Goal: Task Accomplishment & Management: Use online tool/utility

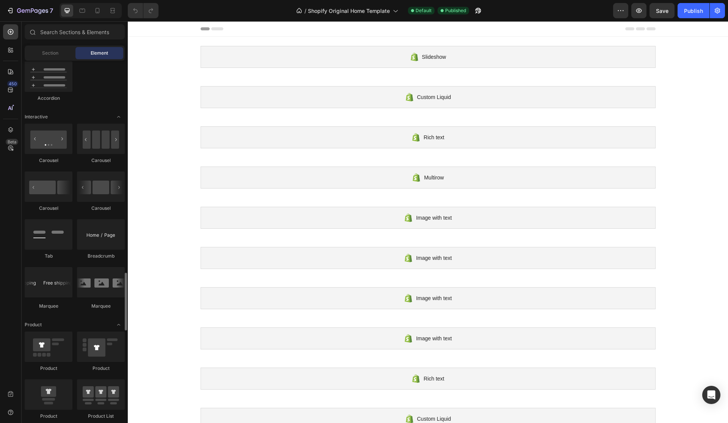
scroll to position [813, 0]
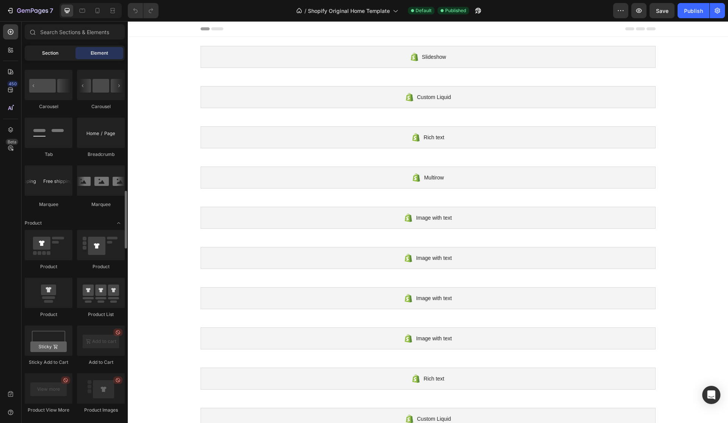
click at [59, 56] on div "Section" at bounding box center [50, 53] width 48 height 12
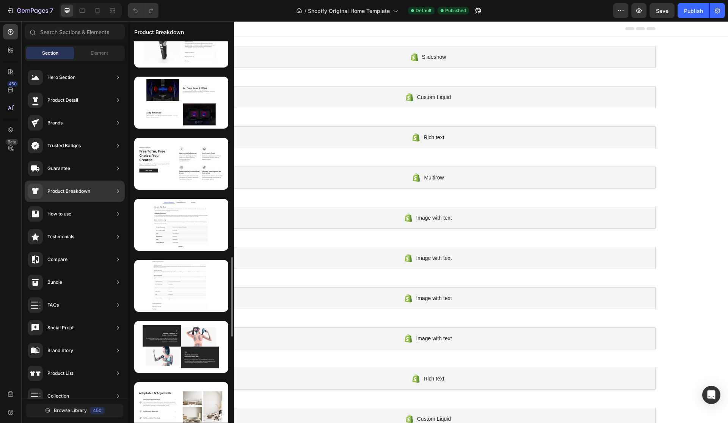
scroll to position [1074, 0]
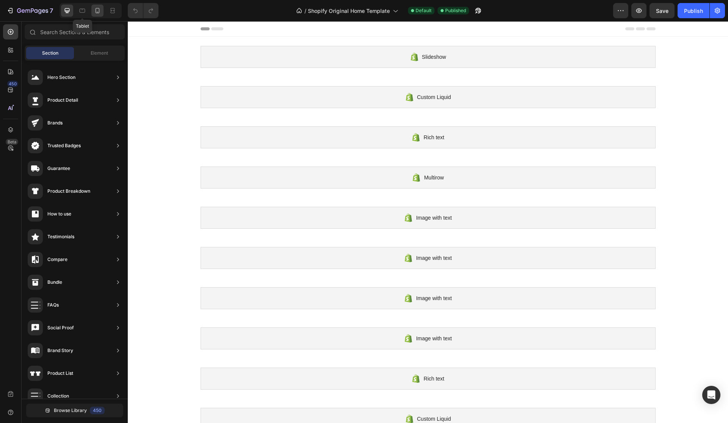
click at [93, 8] on div at bounding box center [97, 11] width 12 height 12
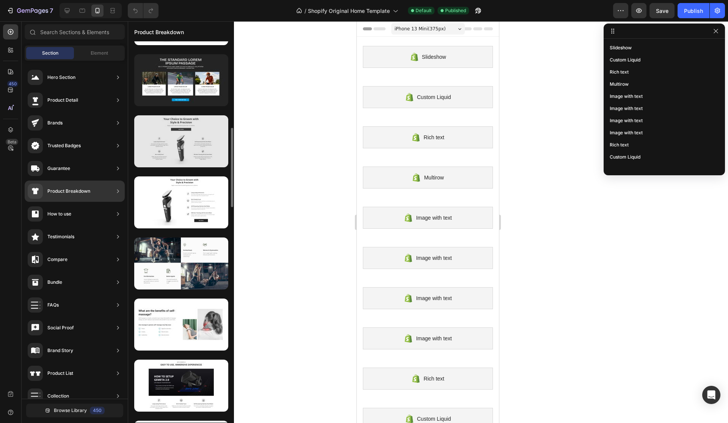
scroll to position [418, 0]
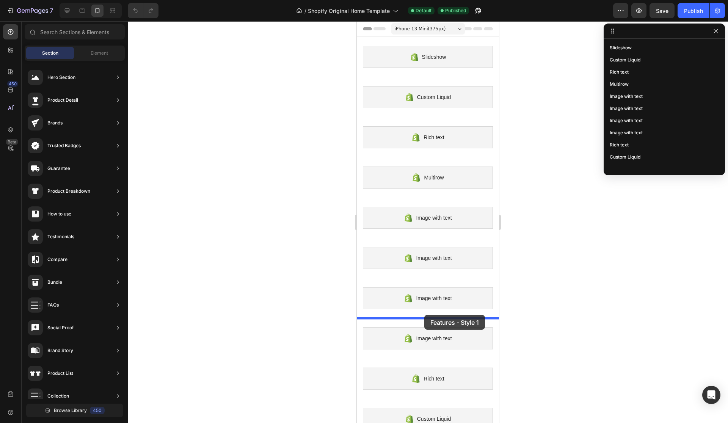
drag, startPoint x: 534, startPoint y: 161, endPoint x: 428, endPoint y: 312, distance: 185.5
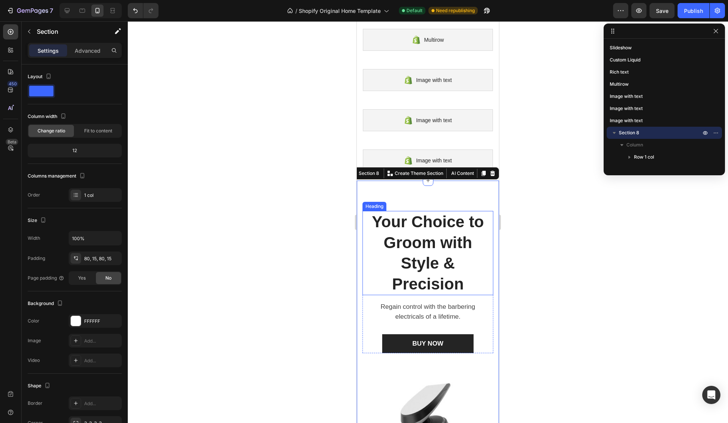
scroll to position [92, 0]
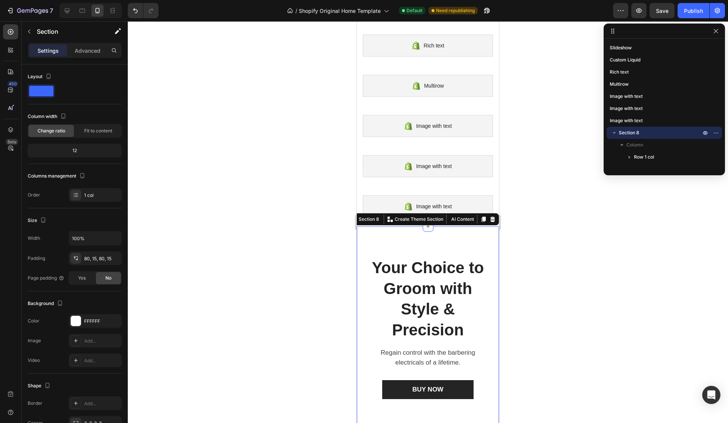
click at [321, 153] on div at bounding box center [428, 221] width 600 height 401
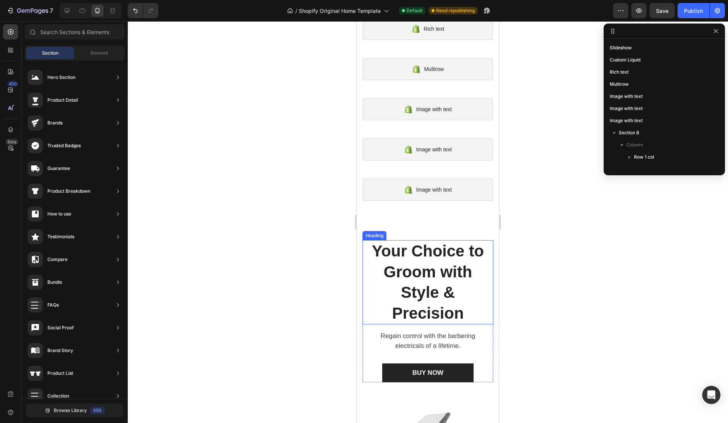
scroll to position [111, 0]
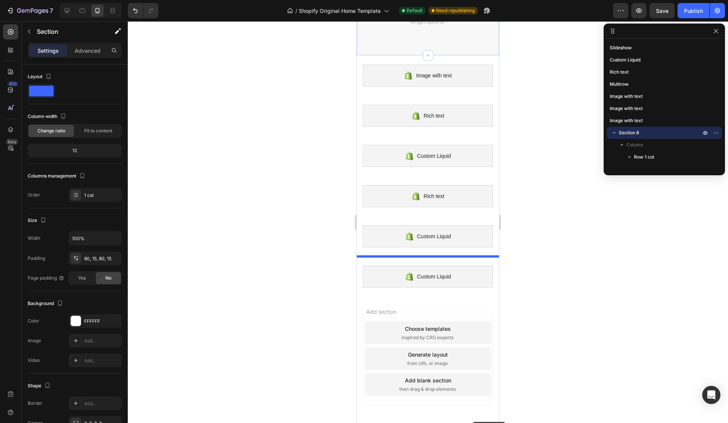
scroll to position [1053, 0]
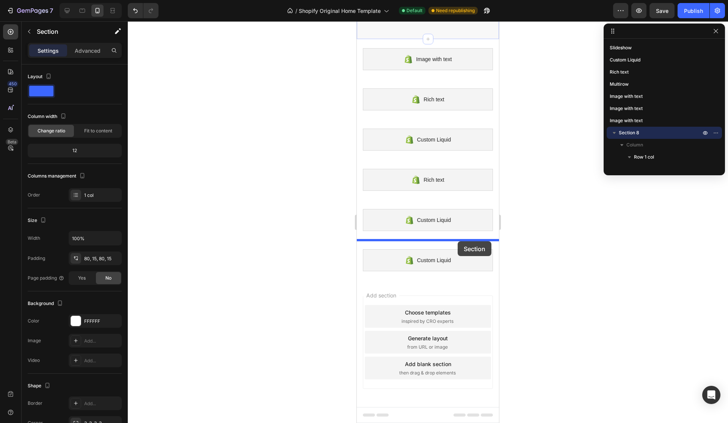
drag, startPoint x: 450, startPoint y: 214, endPoint x: 457, endPoint y: 241, distance: 28.1
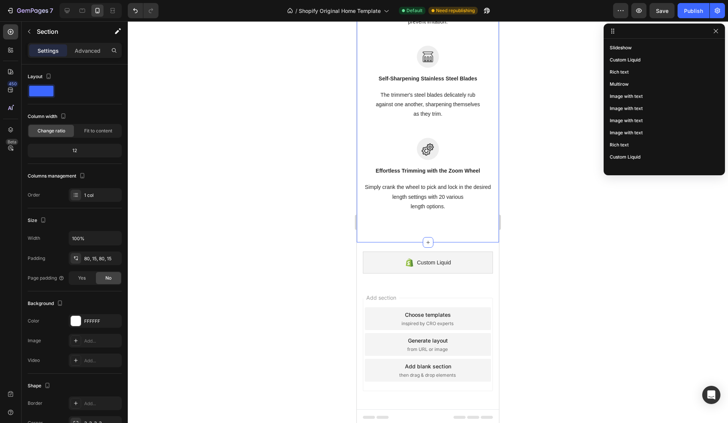
scroll to position [279, 0]
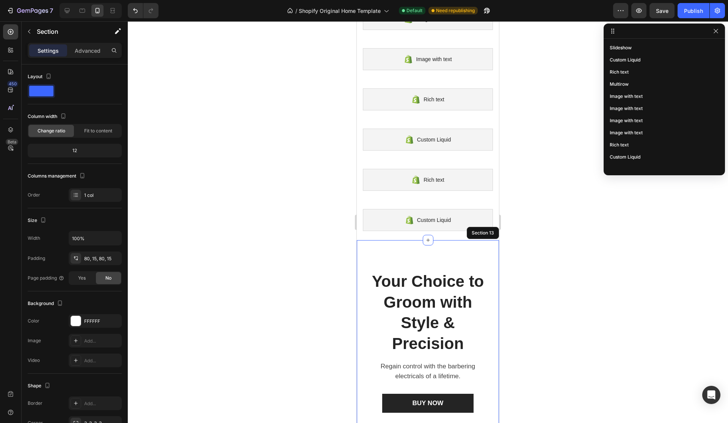
click at [521, 128] on div at bounding box center [428, 221] width 600 height 401
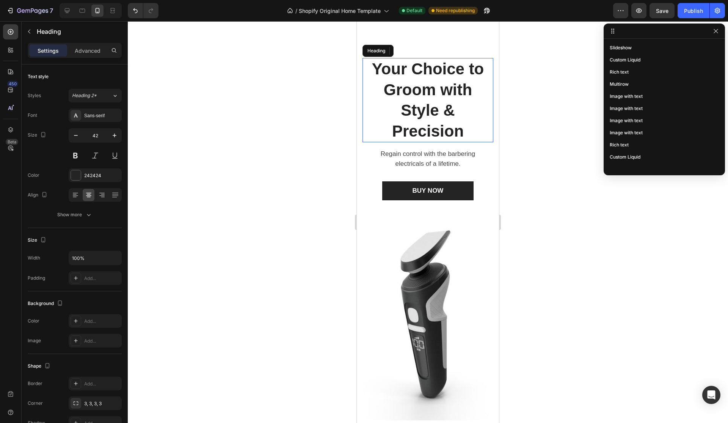
scroll to position [143, 0]
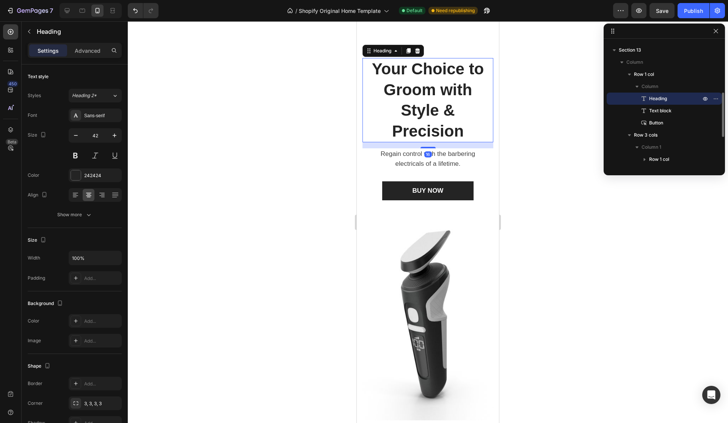
click at [565, 171] on div at bounding box center [428, 221] width 600 height 401
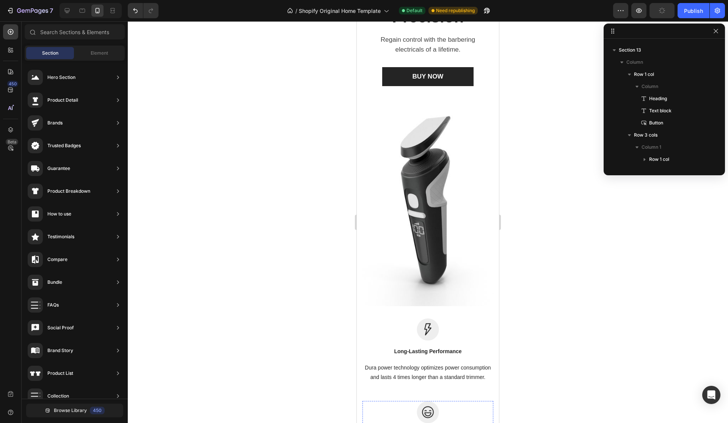
scroll to position [571, 0]
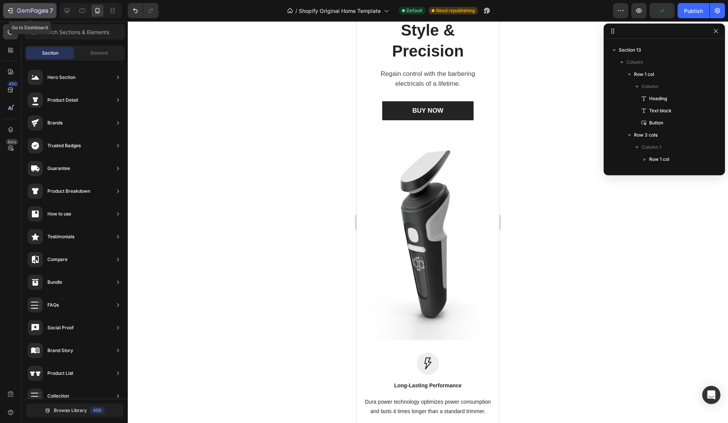
click at [18, 6] on div "7" at bounding box center [35, 10] width 36 height 9
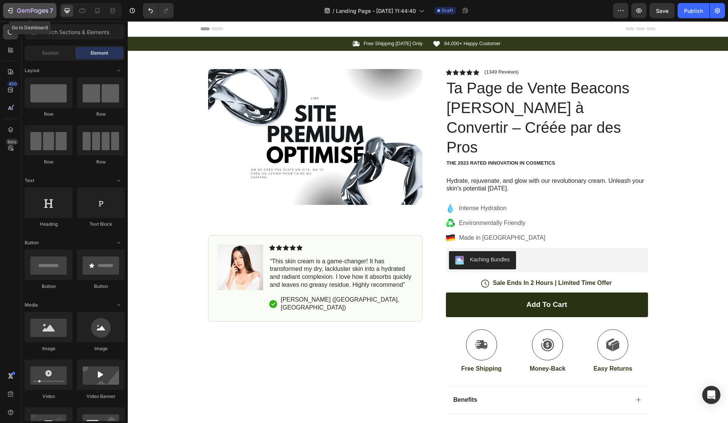
click at [41, 8] on icon "button" at bounding box center [32, 11] width 31 height 6
